Goal: Check status: Check status

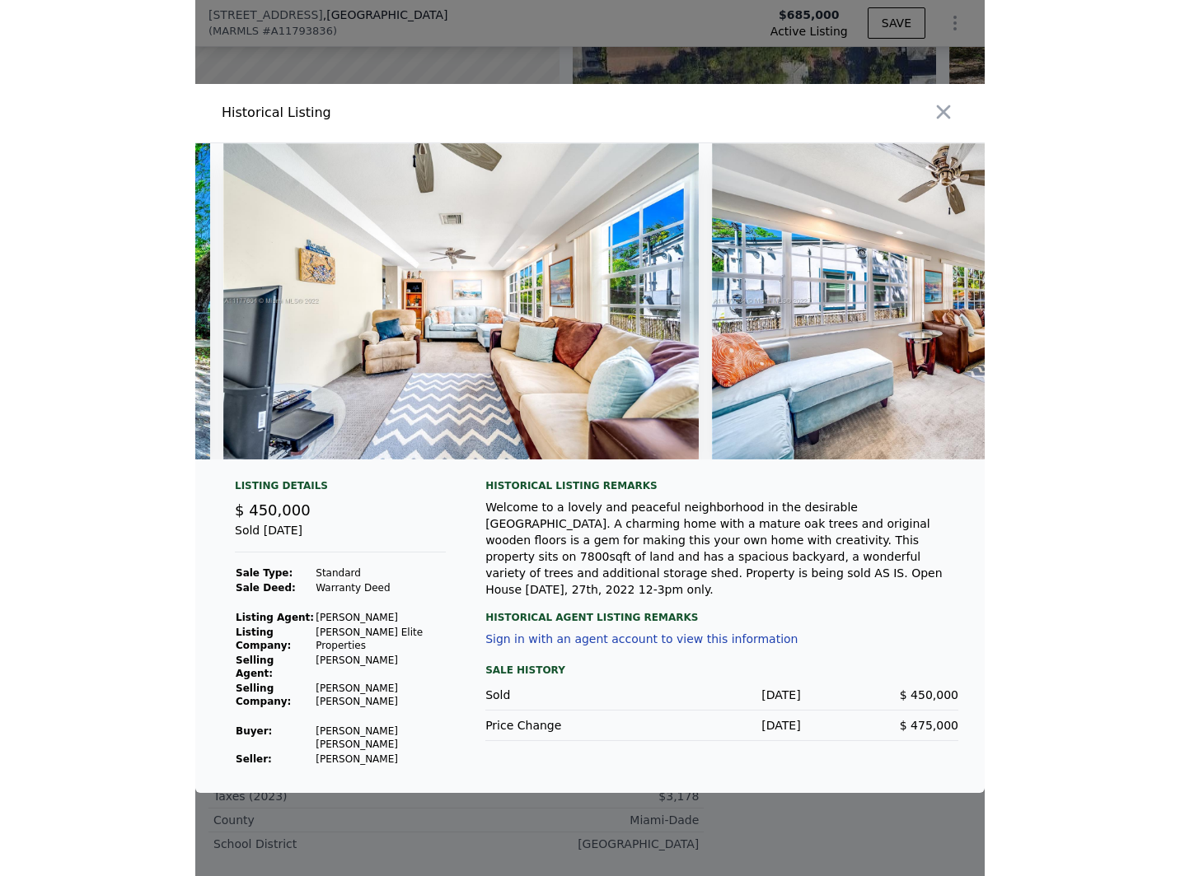
scroll to position [0, 3394]
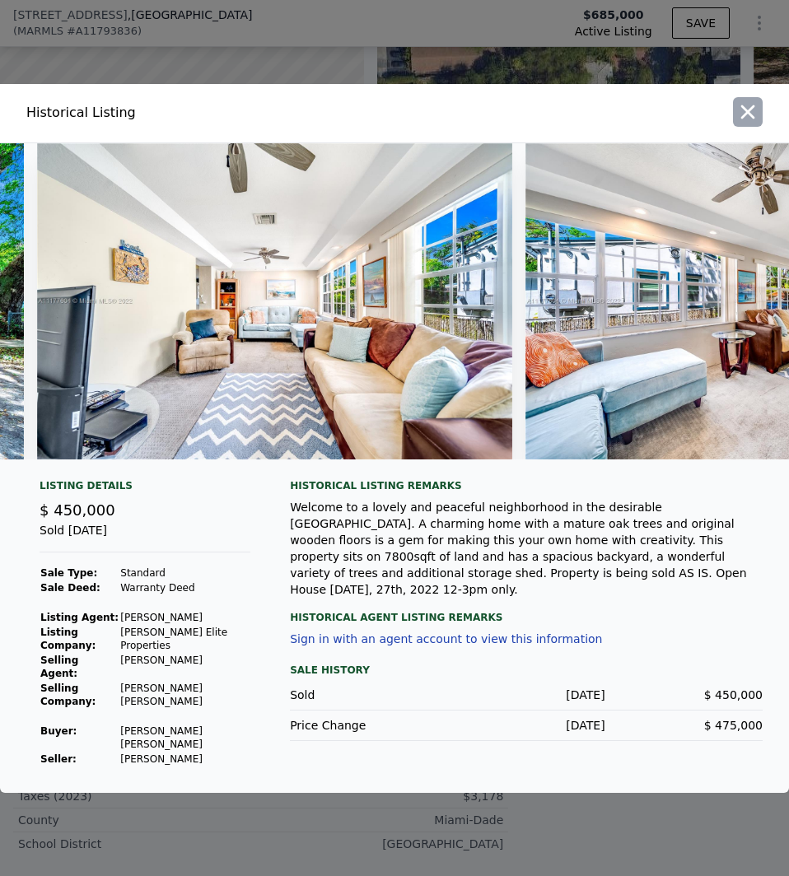
click at [752, 124] on icon "button" at bounding box center [747, 111] width 23 height 23
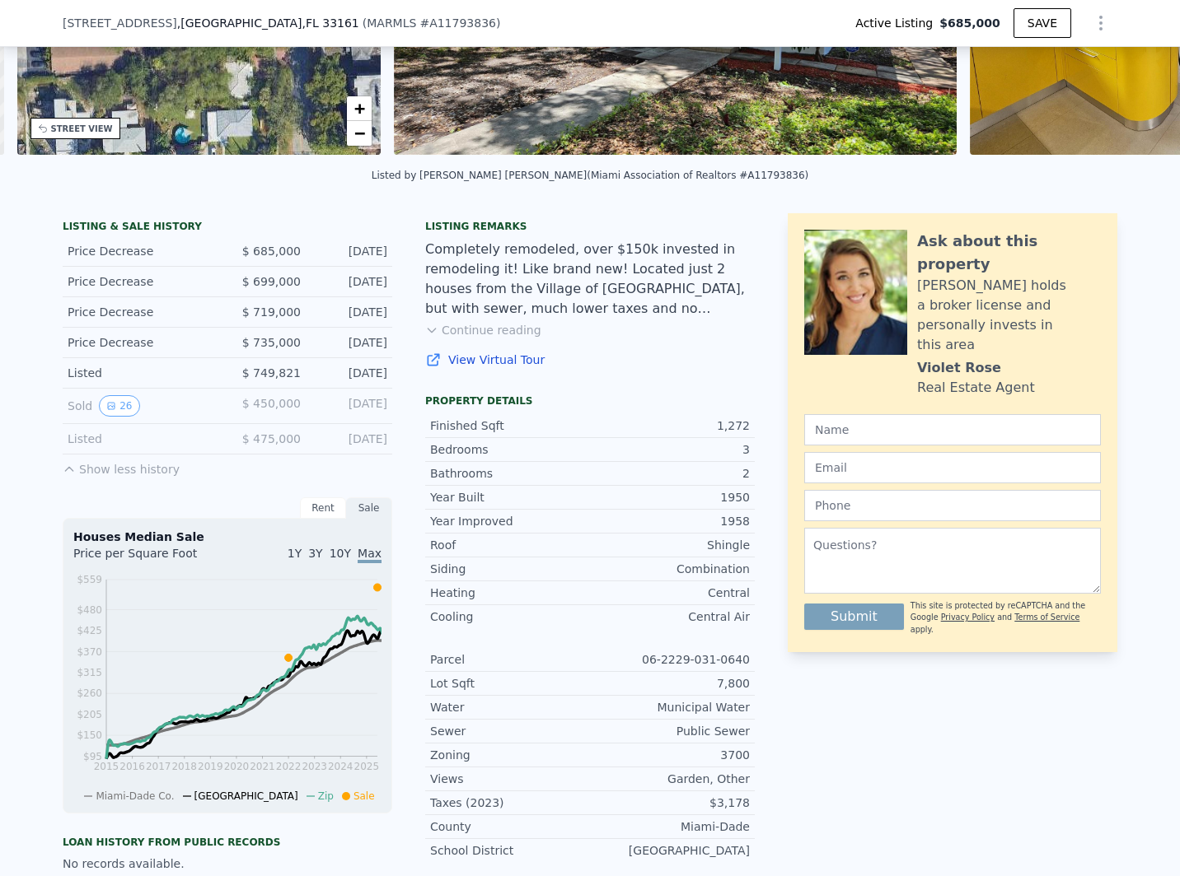
scroll to position [0, 384]
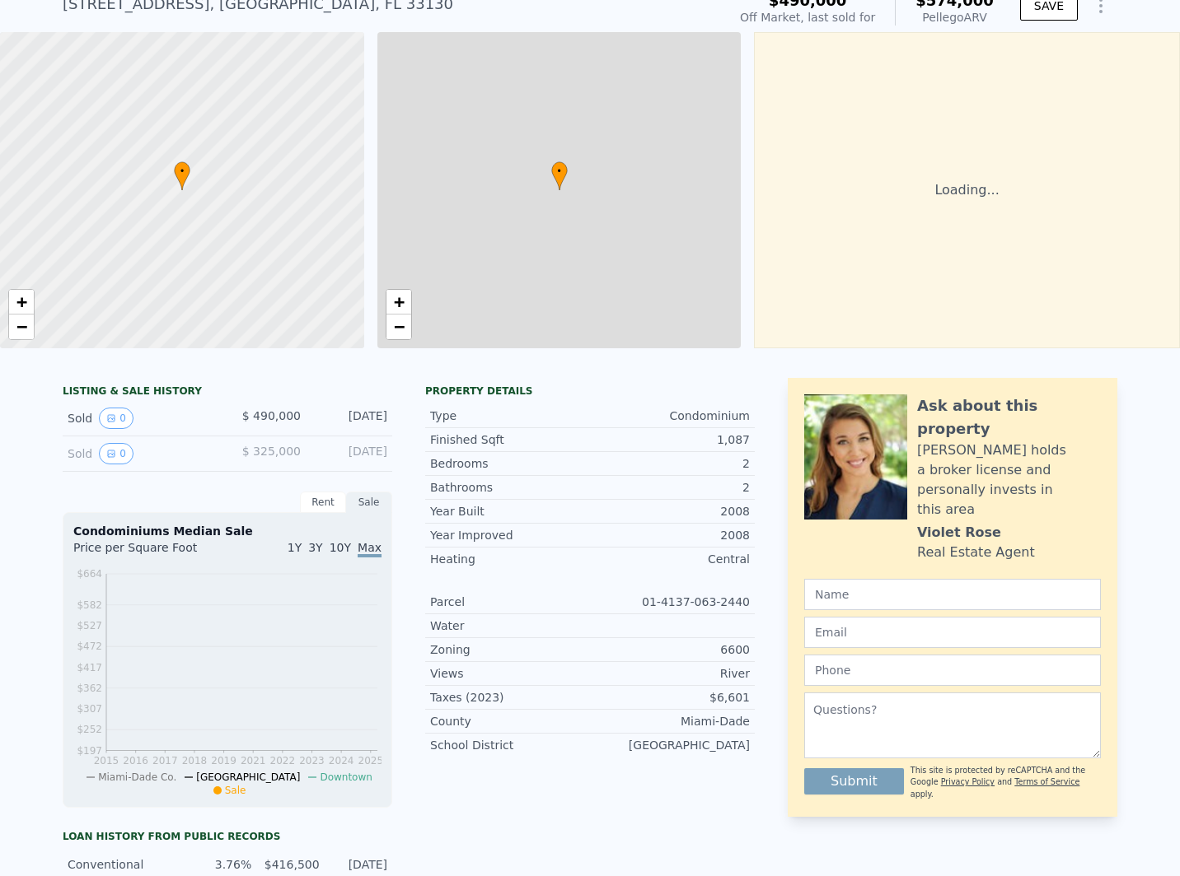
scroll to position [68, 0]
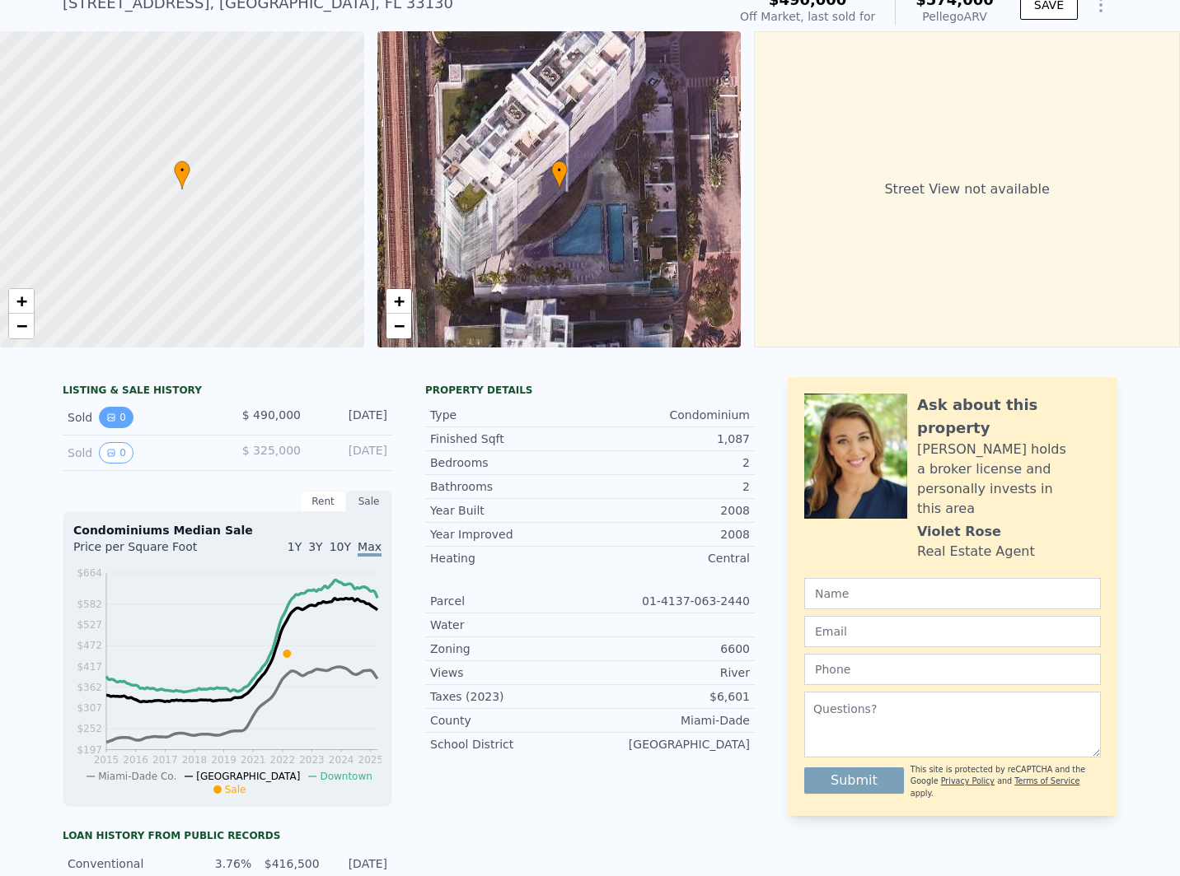
click at [108, 421] on icon "View historical data" at bounding box center [111, 417] width 7 height 7
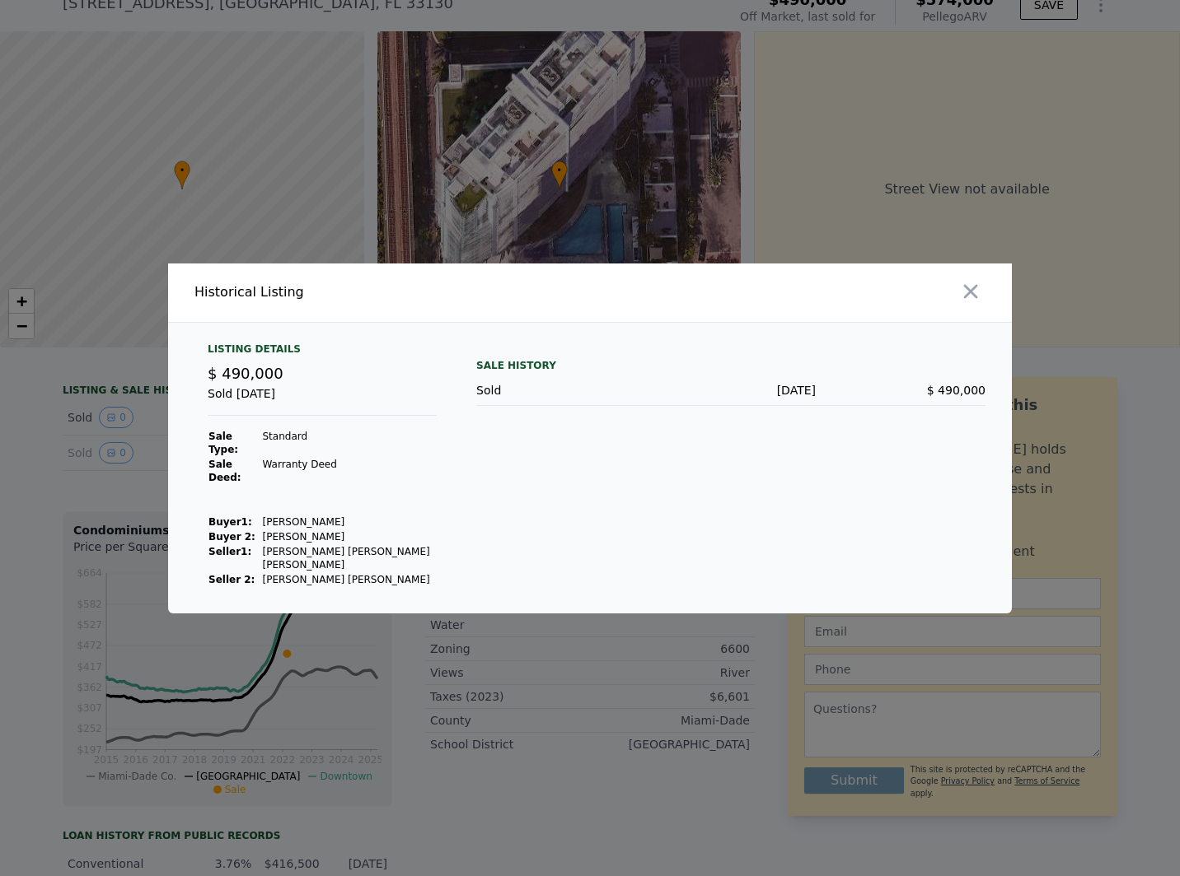
click at [111, 457] on div at bounding box center [590, 438] width 1180 height 876
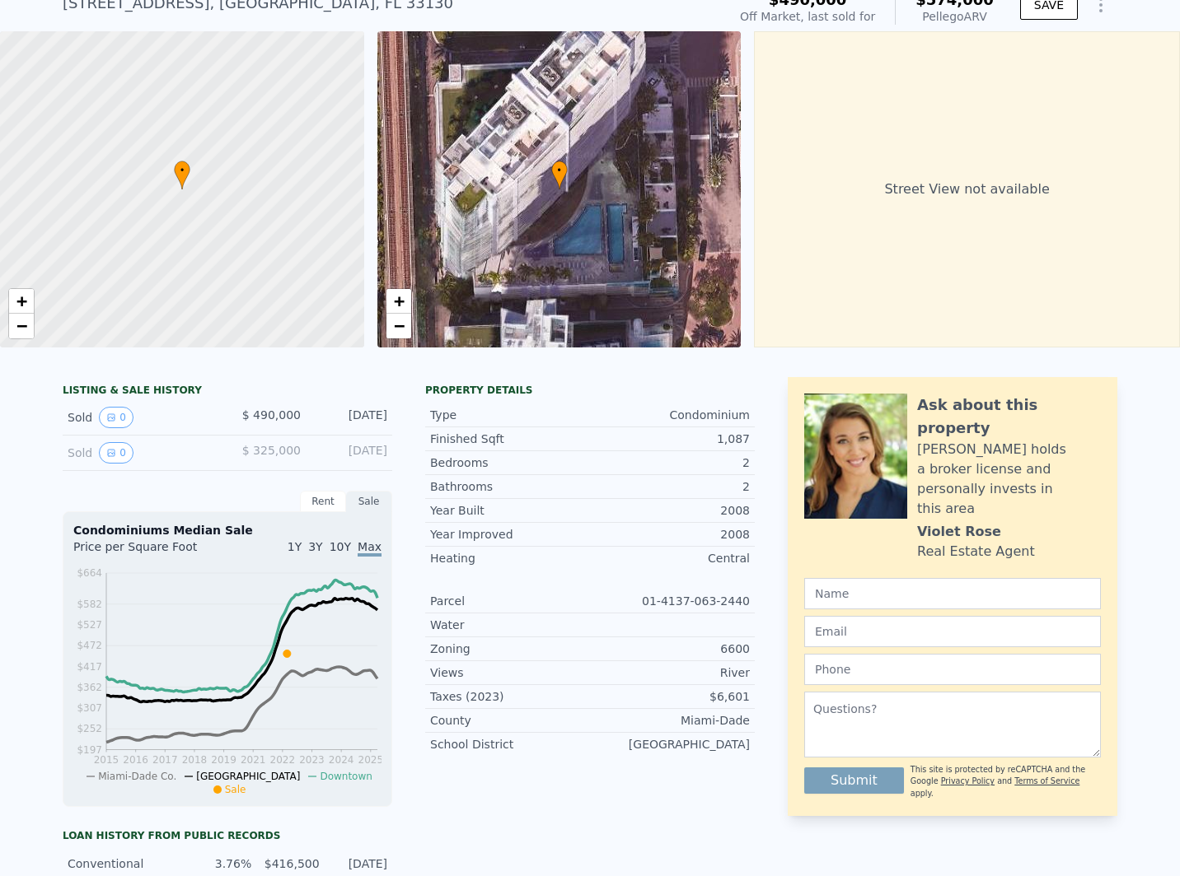
click at [111, 457] on button "0" at bounding box center [116, 452] width 35 height 21
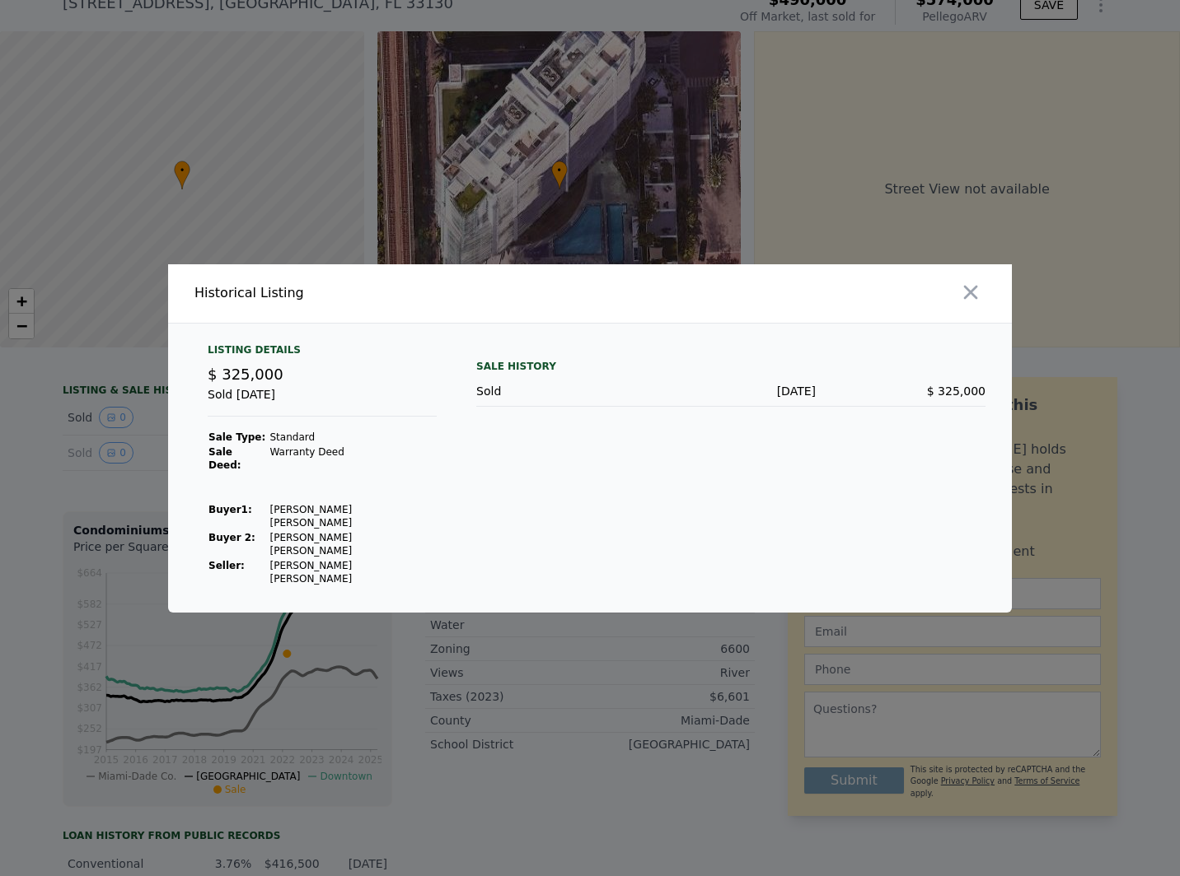
click at [111, 457] on div at bounding box center [590, 438] width 1180 height 876
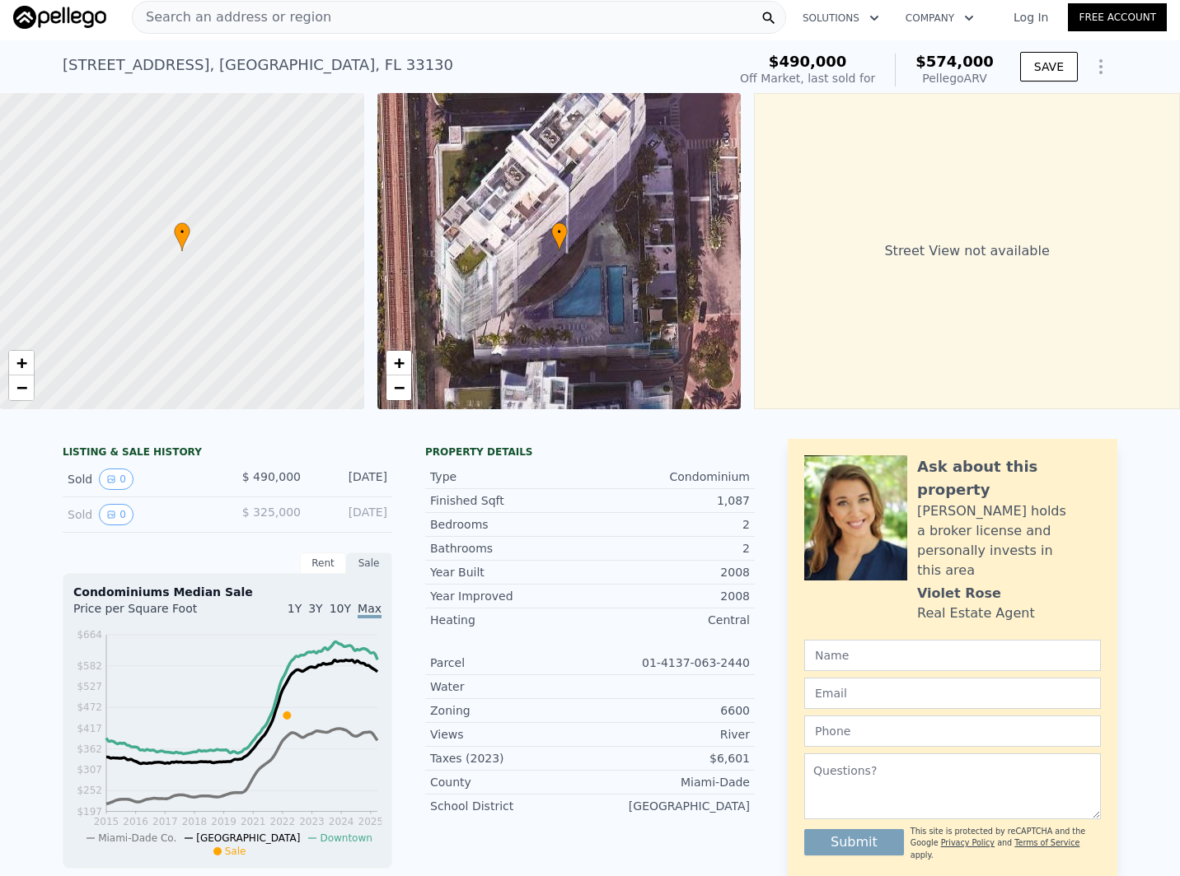
scroll to position [0, 0]
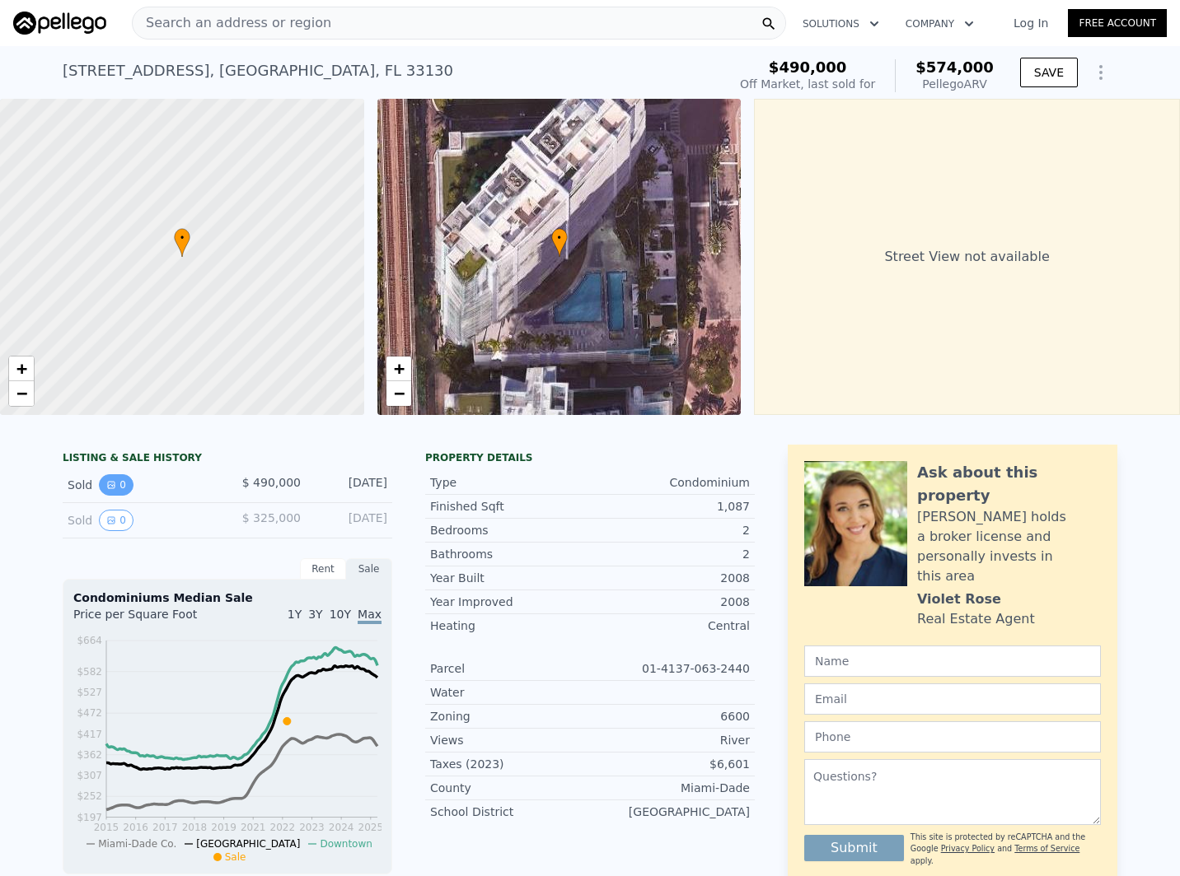
click at [108, 488] on icon "View historical data" at bounding box center [111, 485] width 7 height 7
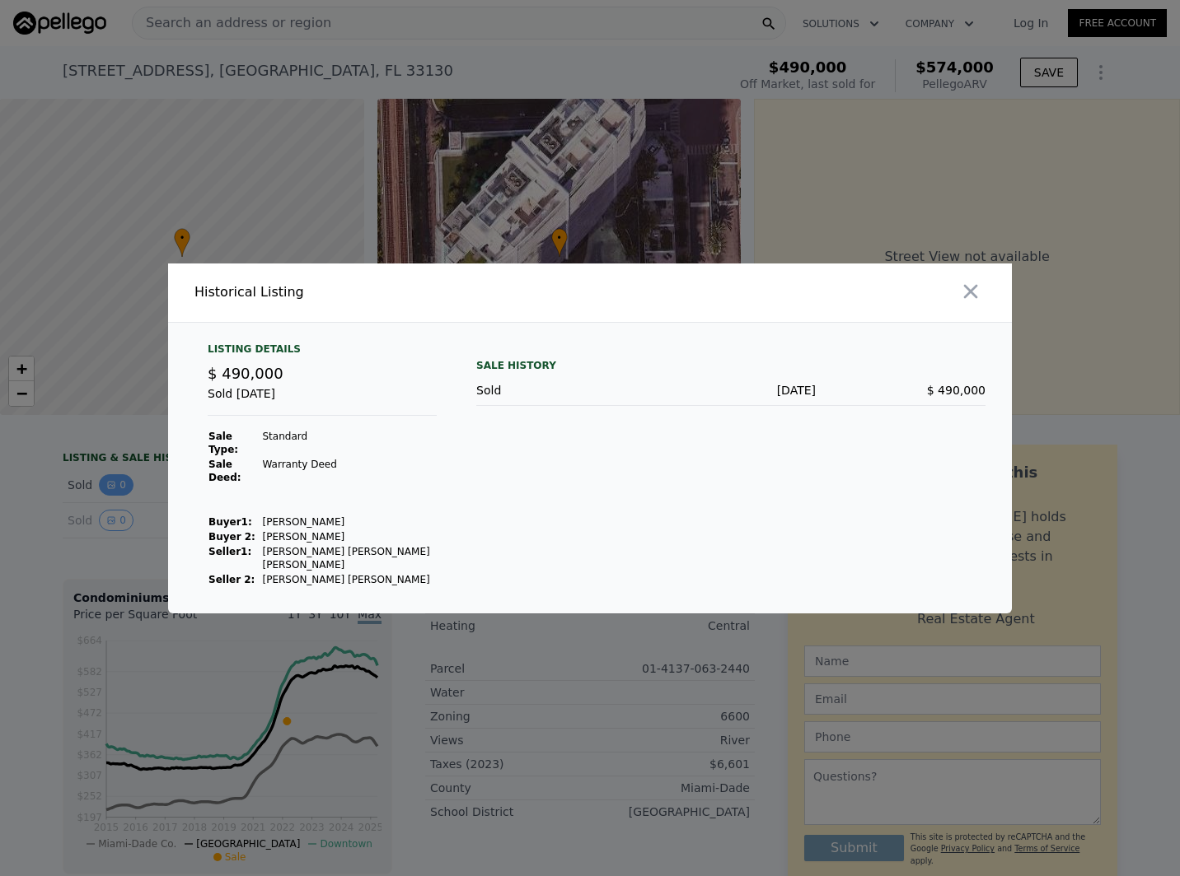
click at [106, 497] on div at bounding box center [590, 438] width 1180 height 876
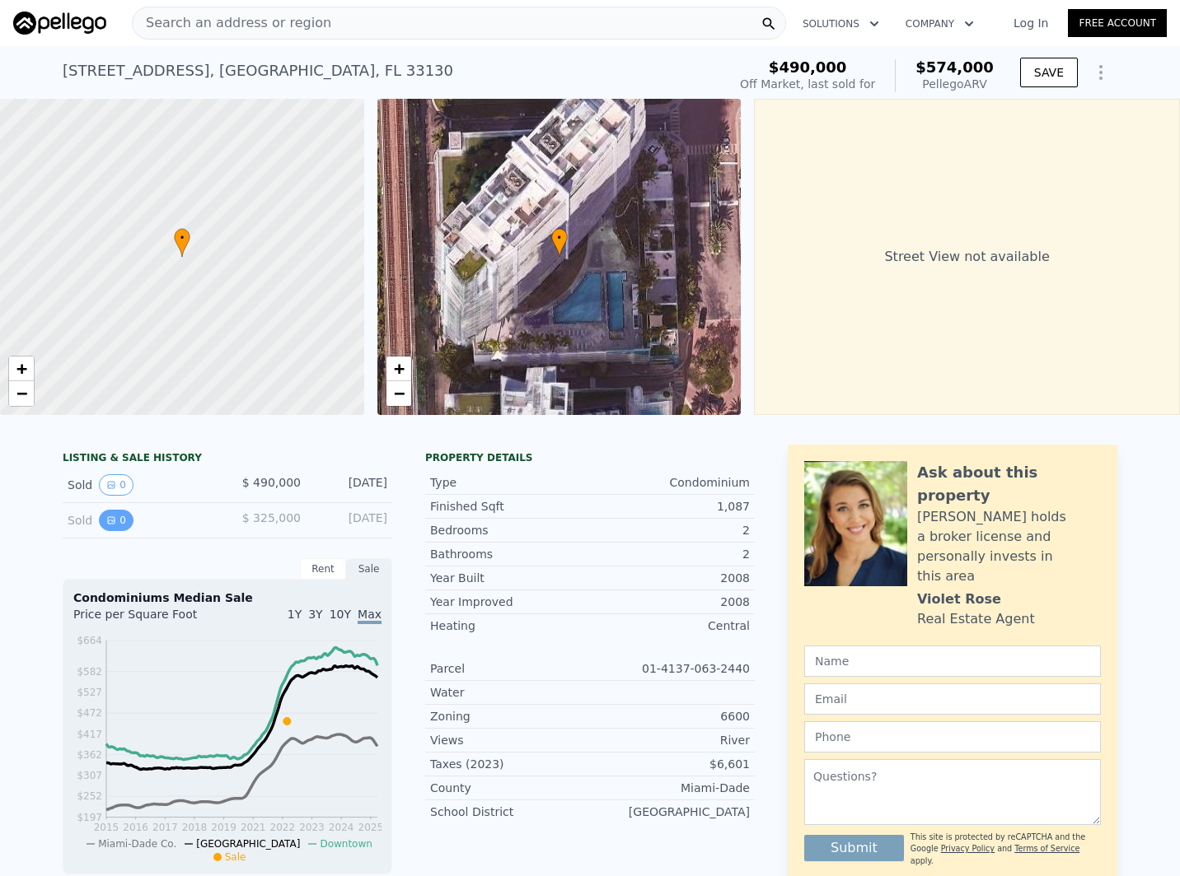
click at [106, 524] on button "0" at bounding box center [116, 520] width 35 height 21
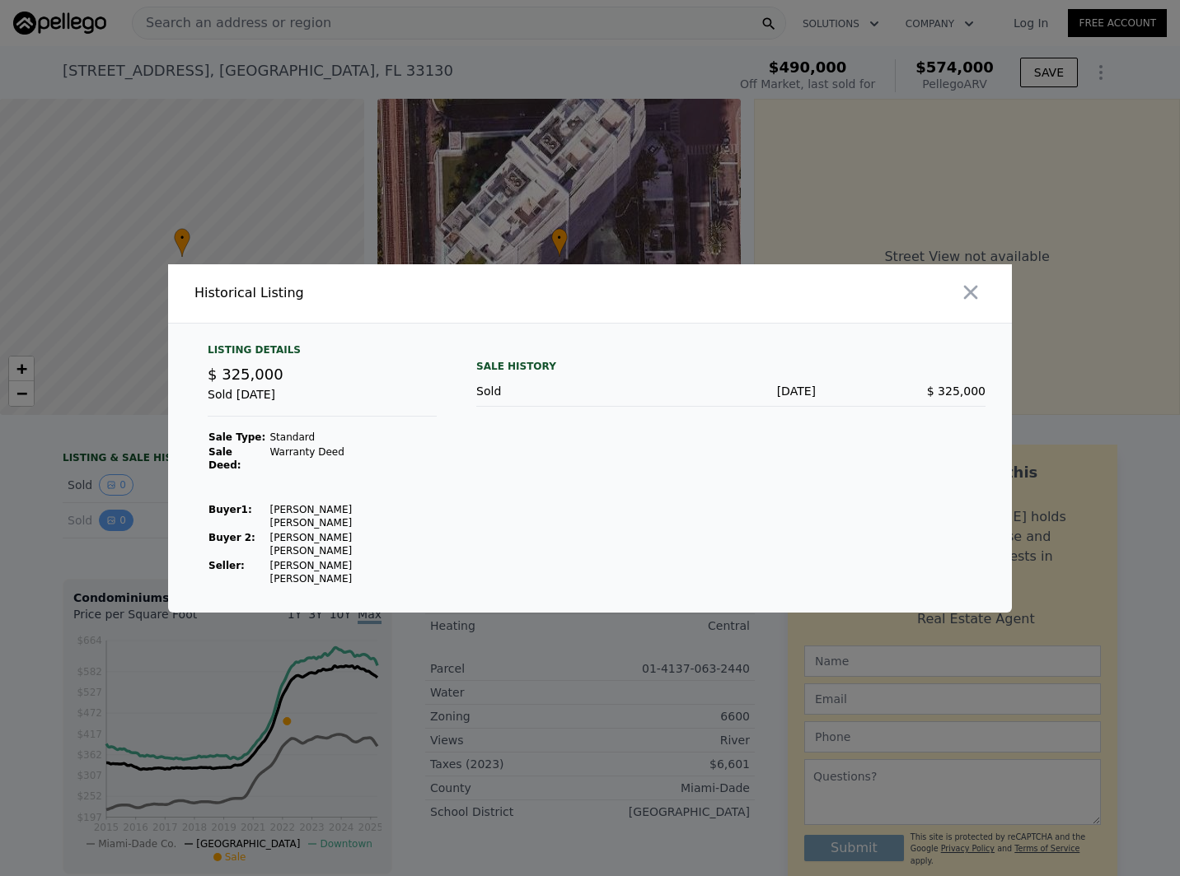
click at [106, 524] on div at bounding box center [590, 438] width 1180 height 876
